Goal: Find specific page/section: Find specific page/section

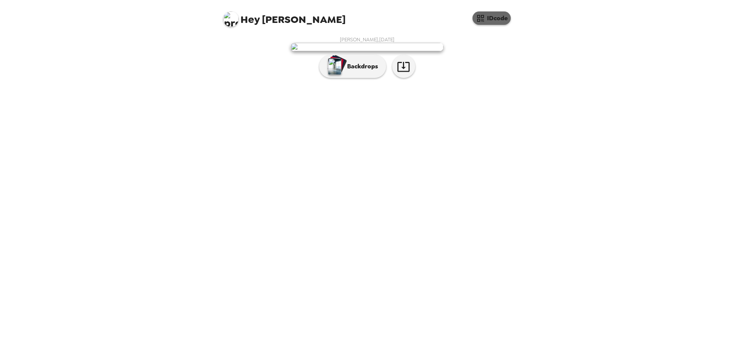
click at [499, 21] on button "IDcode" at bounding box center [491, 17] width 38 height 13
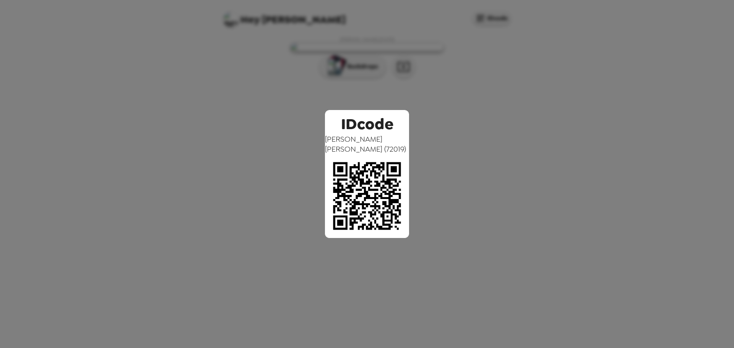
click at [444, 165] on div "IDcode [PERSON_NAME] ( 72019 )" at bounding box center [367, 174] width 734 height 348
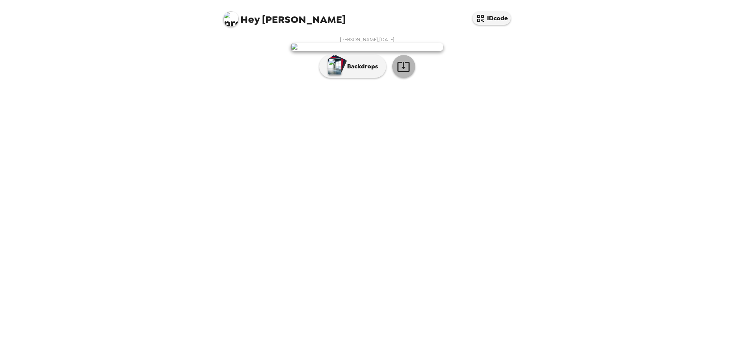
drag, startPoint x: 406, startPoint y: 250, endPoint x: 347, endPoint y: 273, distance: 63.2
click at [359, 280] on div "[PERSON_NAME] , [DATE] Backdrops" at bounding box center [367, 190] width 306 height 316
click at [342, 71] on div "button" at bounding box center [335, 64] width 15 height 14
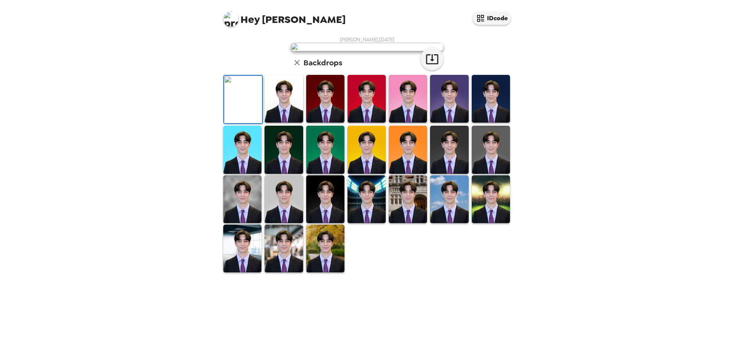
scroll to position [115, 0]
click at [253, 272] on img at bounding box center [242, 249] width 38 height 48
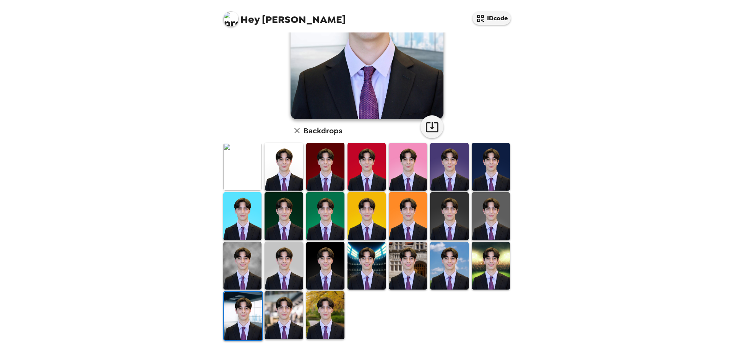
click at [281, 310] on img at bounding box center [283, 315] width 38 height 48
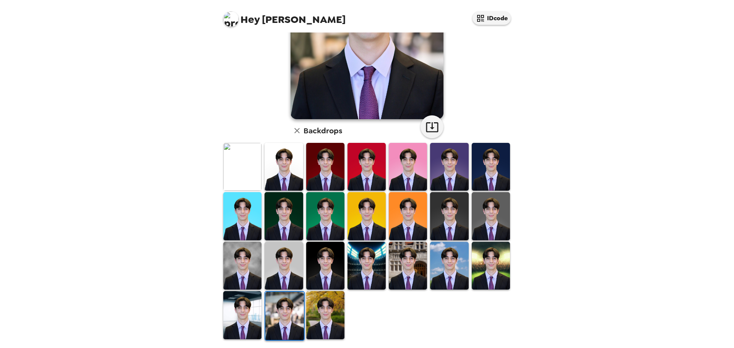
click at [367, 261] on img at bounding box center [366, 266] width 38 height 48
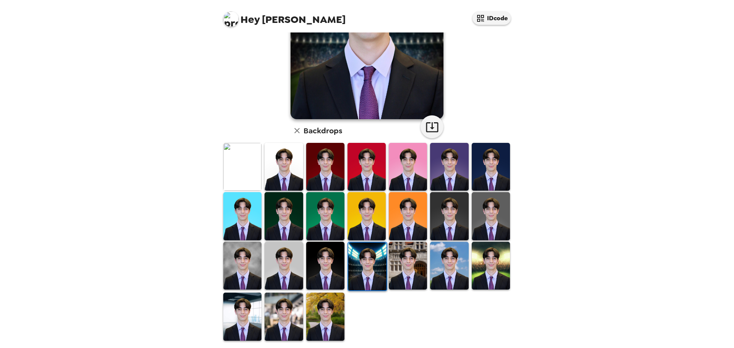
click at [405, 262] on img at bounding box center [408, 266] width 38 height 48
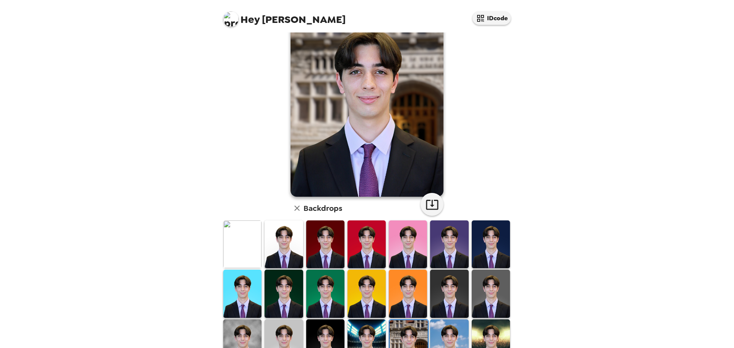
scroll to position [38, 0]
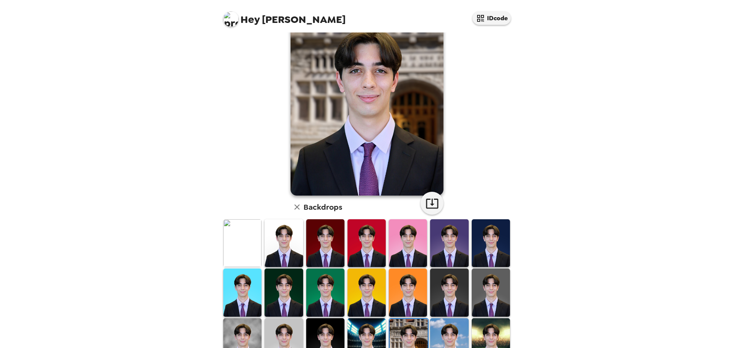
click at [443, 332] on img at bounding box center [449, 342] width 38 height 48
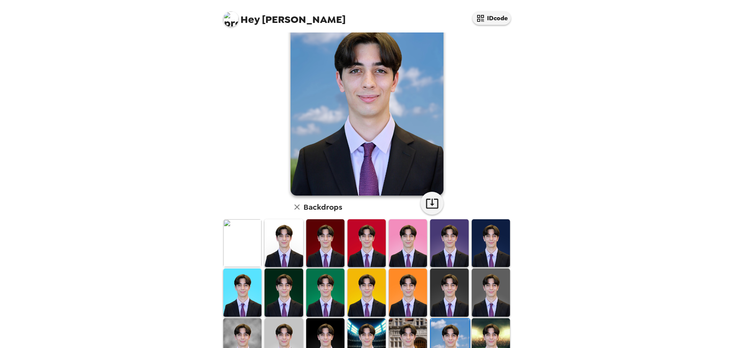
click at [482, 328] on img at bounding box center [491, 342] width 38 height 48
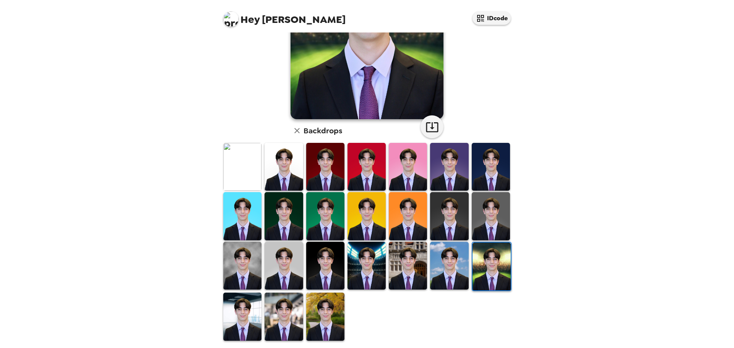
click at [255, 318] on img at bounding box center [242, 317] width 38 height 48
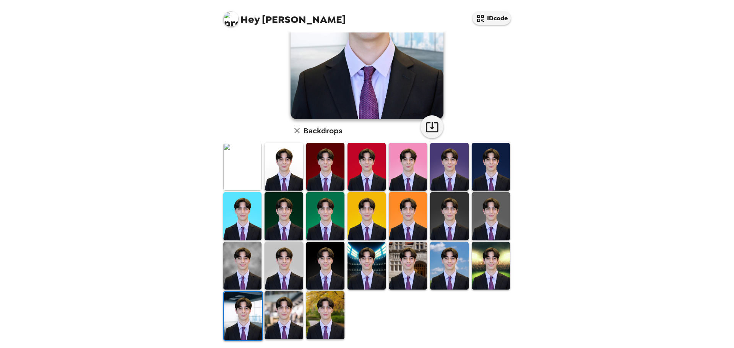
click at [295, 313] on img at bounding box center [283, 315] width 38 height 48
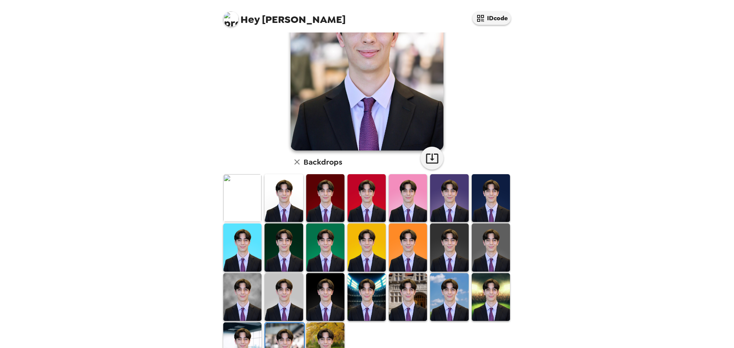
scroll to position [0, 0]
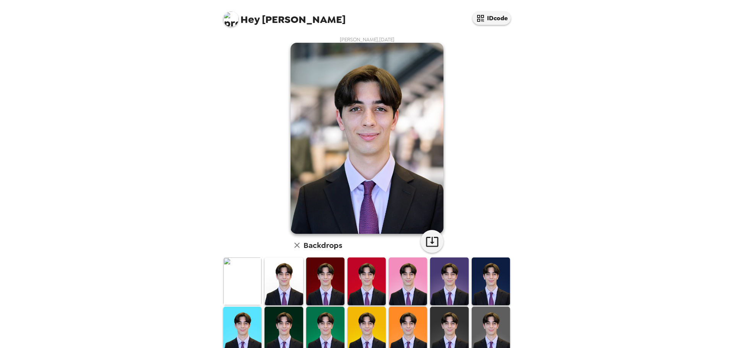
click at [277, 281] on img at bounding box center [283, 282] width 38 height 48
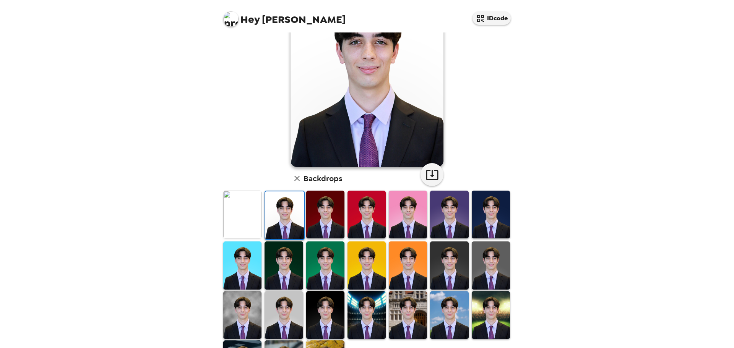
scroll to position [76, 0]
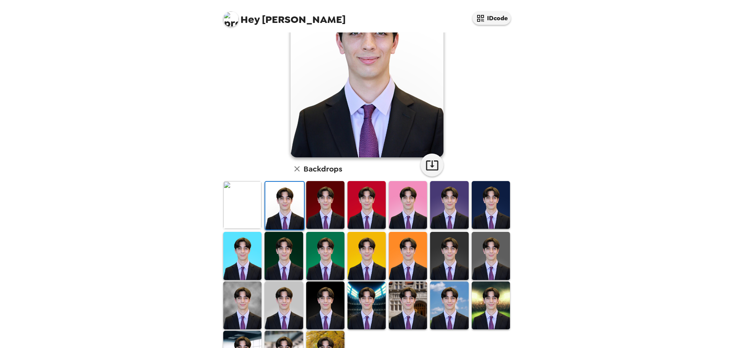
drag, startPoint x: 480, startPoint y: 257, endPoint x: 433, endPoint y: 264, distance: 47.1
click at [478, 257] on img at bounding box center [491, 256] width 38 height 48
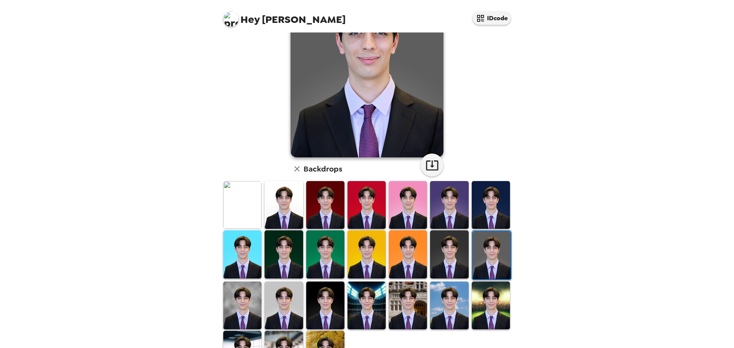
click at [200, 287] on div "Hey [PERSON_NAME] IDcode [PERSON_NAME] , [DATE] Backdrops" at bounding box center [367, 174] width 734 height 348
click at [230, 299] on img at bounding box center [242, 306] width 38 height 48
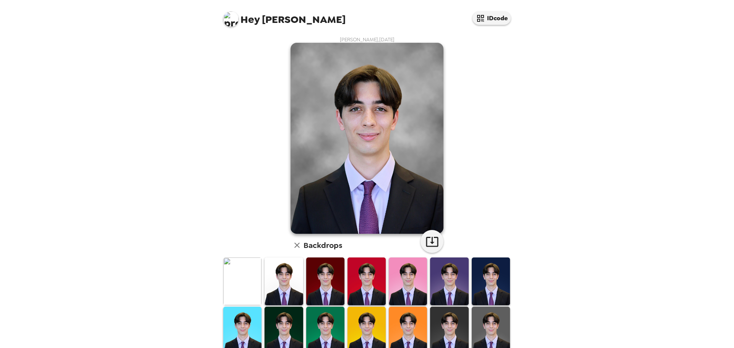
scroll to position [38, 0]
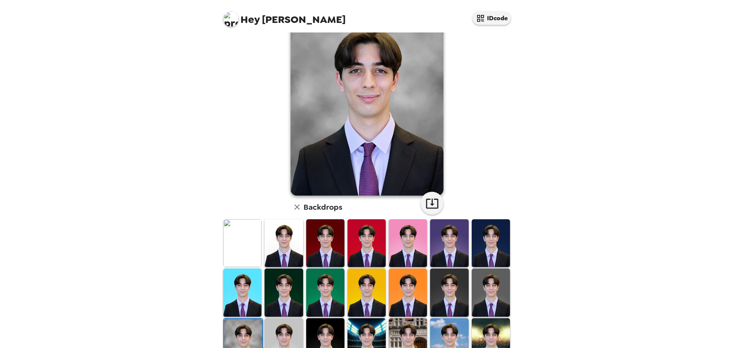
click at [287, 337] on img at bounding box center [283, 342] width 38 height 48
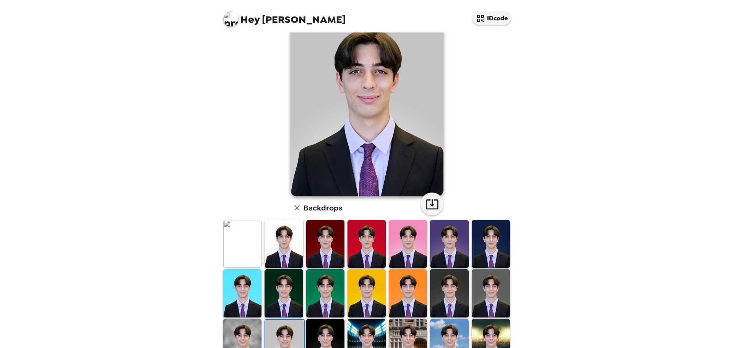
scroll to position [76, 0]
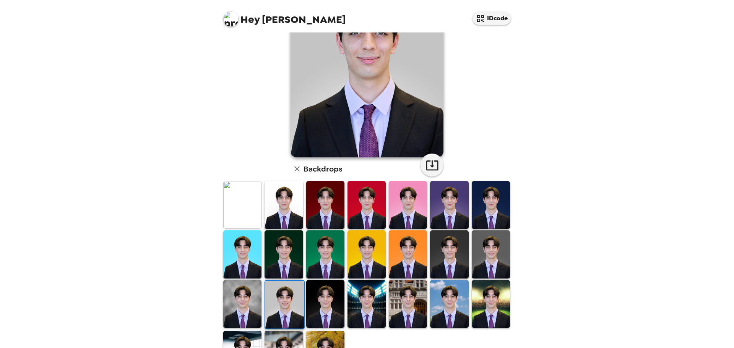
click at [282, 266] on img at bounding box center [283, 254] width 38 height 48
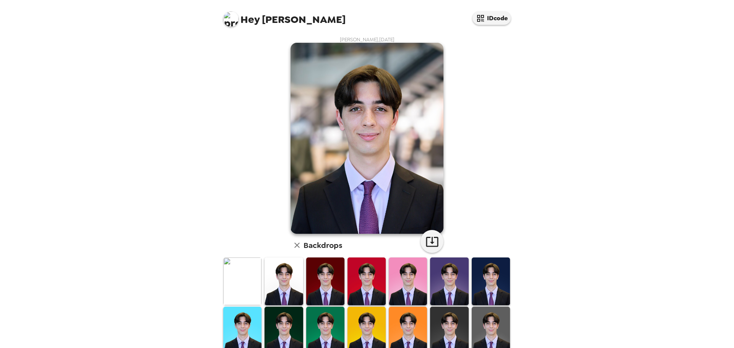
scroll to position [1, 0]
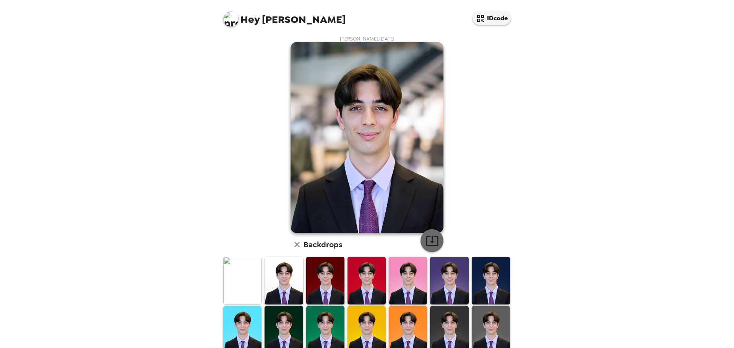
click at [432, 248] on button "button" at bounding box center [431, 240] width 23 height 23
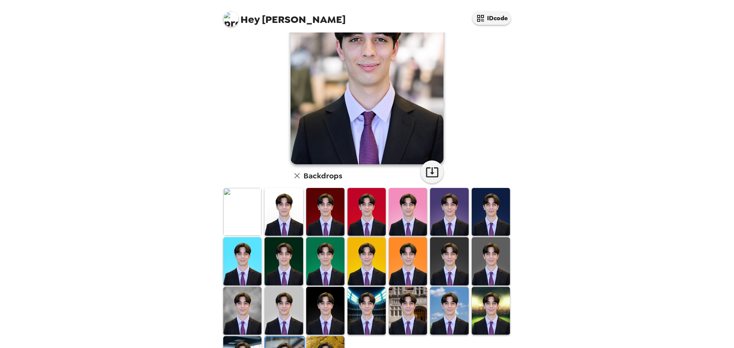
scroll to position [0, 0]
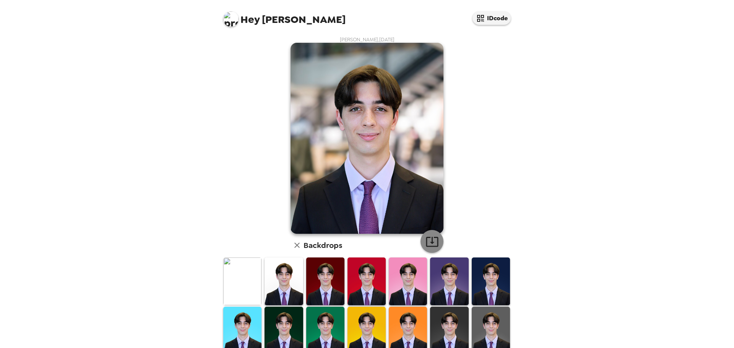
click at [436, 245] on button "button" at bounding box center [431, 241] width 23 height 23
